Goal: Task Accomplishment & Management: Manage account settings

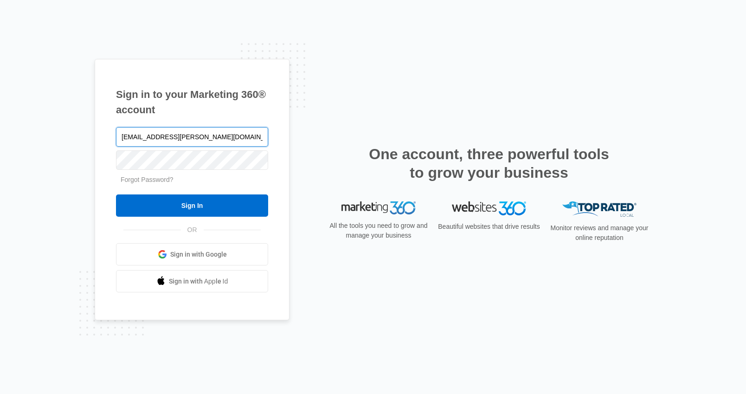
type input "[EMAIL_ADDRESS][PERSON_NAME][DOMAIN_NAME]"
click at [116, 195] on input "Sign In" at bounding box center [192, 206] width 152 height 22
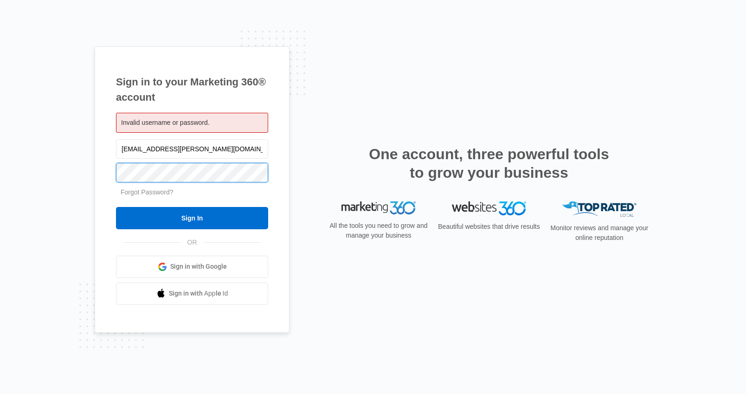
click at [116, 207] on input "Sign In" at bounding box center [192, 218] width 152 height 22
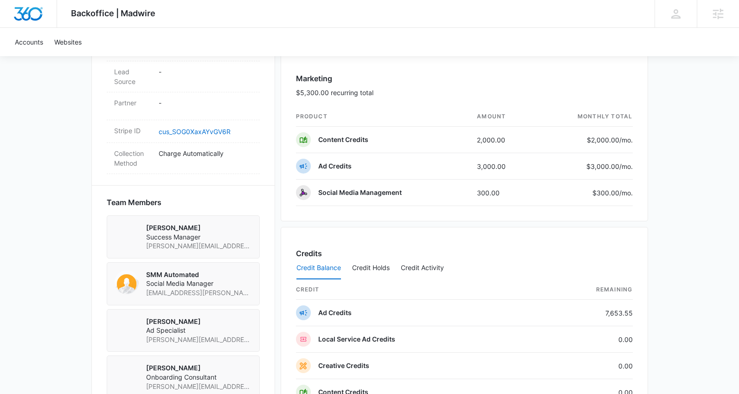
scroll to position [634, 0]
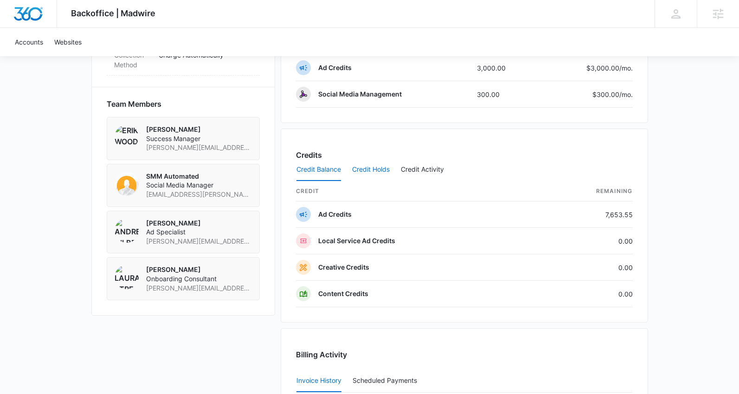
click at [366, 168] on button "Credit Holds" at bounding box center [371, 170] width 38 height 22
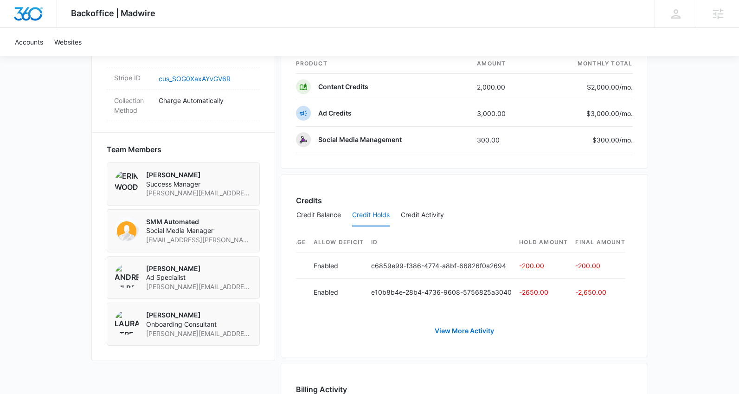
scroll to position [0, 483]
